Goal: Transaction & Acquisition: Purchase product/service

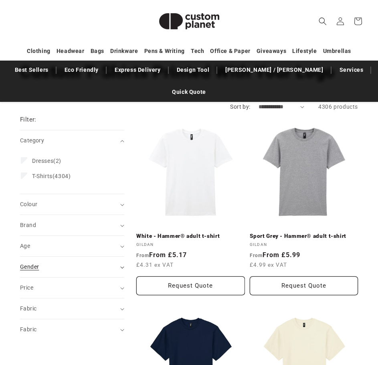
click at [67, 263] on div "Gender (0)" at bounding box center [68, 267] width 97 height 8
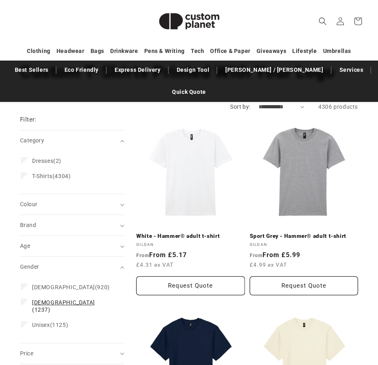
click at [44, 299] on span "[DEMOGRAPHIC_DATA]" at bounding box center [63, 302] width 63 height 6
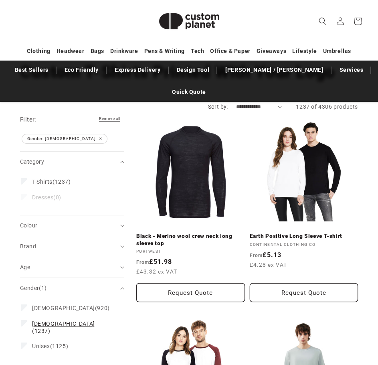
click at [26, 322] on icon at bounding box center [24, 323] width 4 height 3
